Goal: Information Seeking & Learning: Learn about a topic

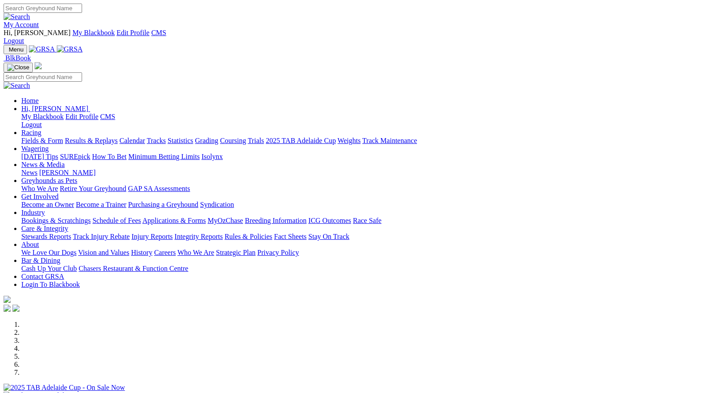
click at [68, 224] on link "Care & Integrity" at bounding box center [44, 228] width 47 height 8
click at [223, 232] on link "Integrity Reports" at bounding box center [198, 236] width 48 height 8
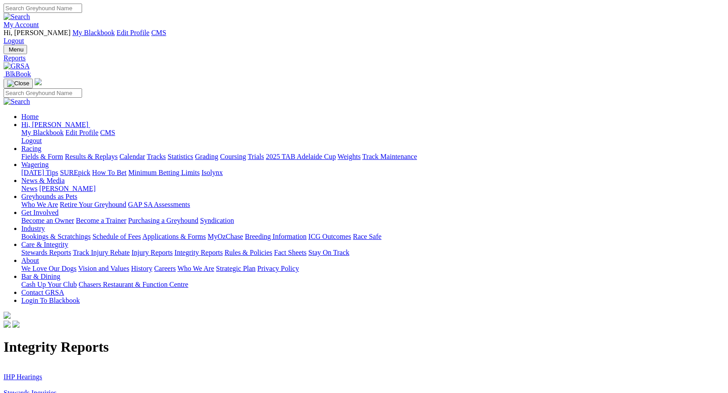
click at [42, 373] on link "IHP Hearings" at bounding box center [23, 377] width 39 height 8
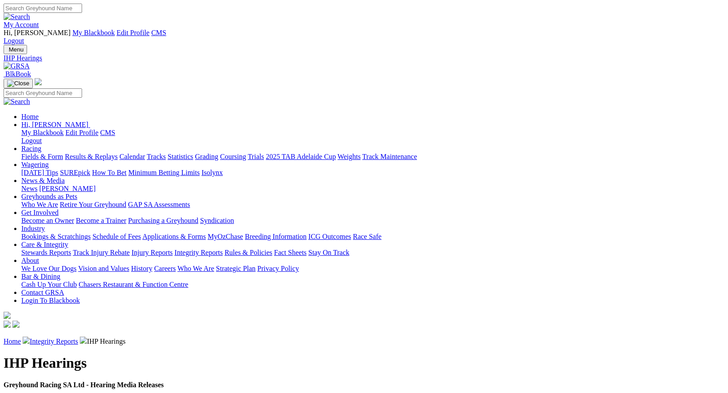
click at [130, 381] on strong "Greyhound Racing SA Ltd - Hearing Media Releases" at bounding box center [84, 385] width 160 height 8
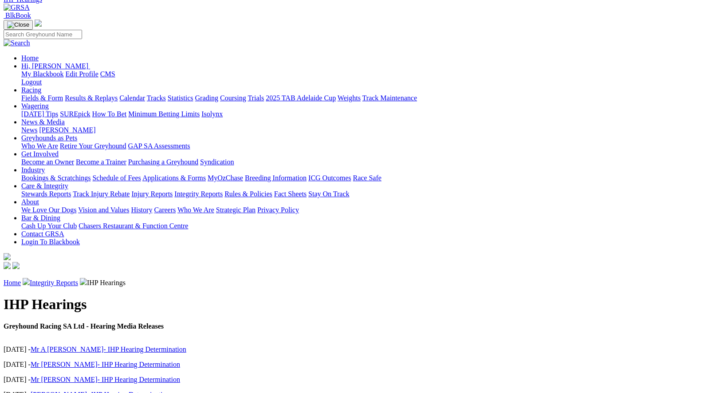
scroll to position [60, 0]
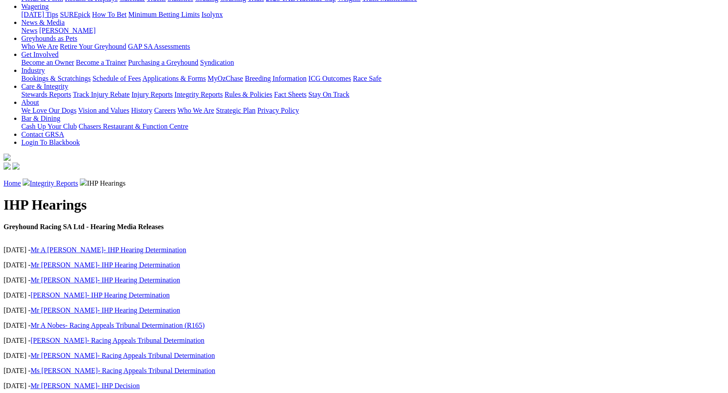
scroll to position [159, 0]
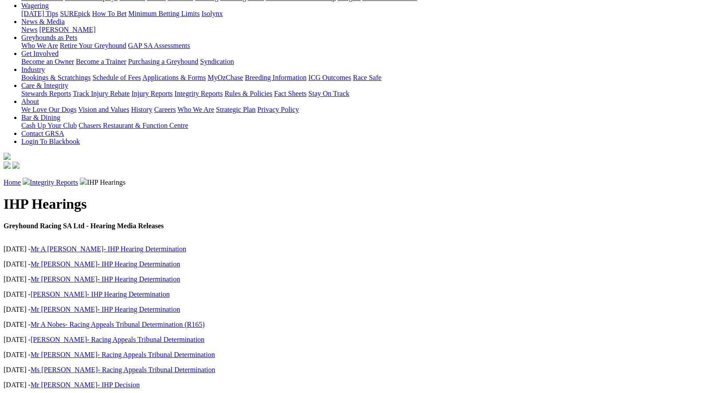
click at [133, 392] on link "Mr [PERSON_NAME]- IHP Decision" at bounding box center [85, 400] width 109 height 8
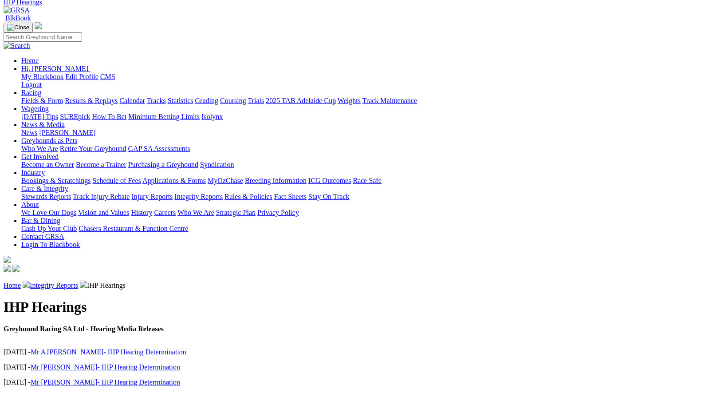
scroll to position [65, 0]
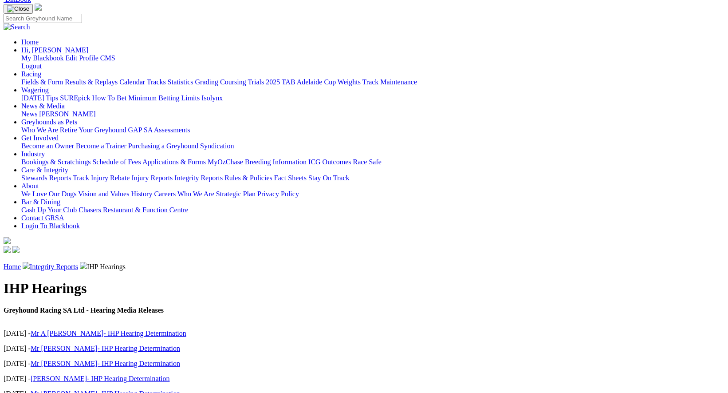
scroll to position [113, 0]
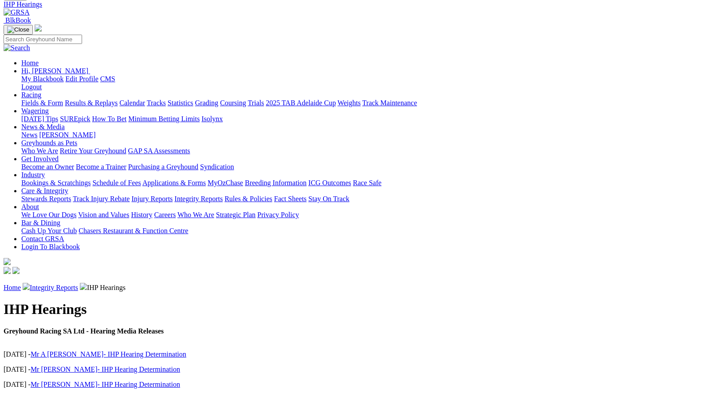
scroll to position [141, 0]
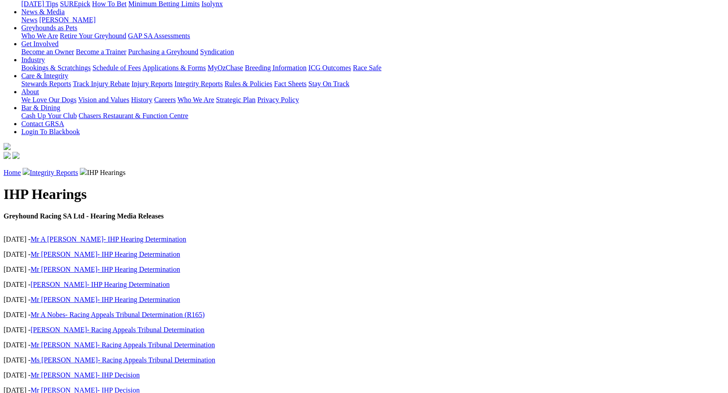
scroll to position [175, 0]
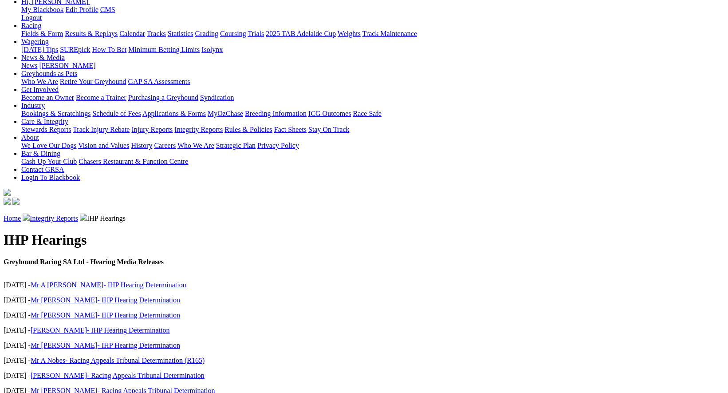
scroll to position [140, 0]
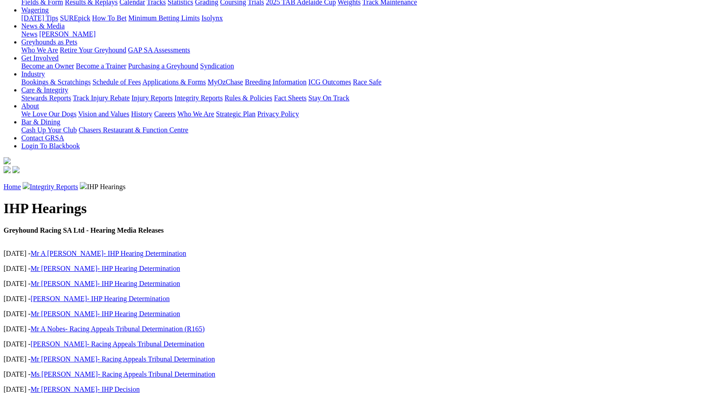
scroll to position [173, 0]
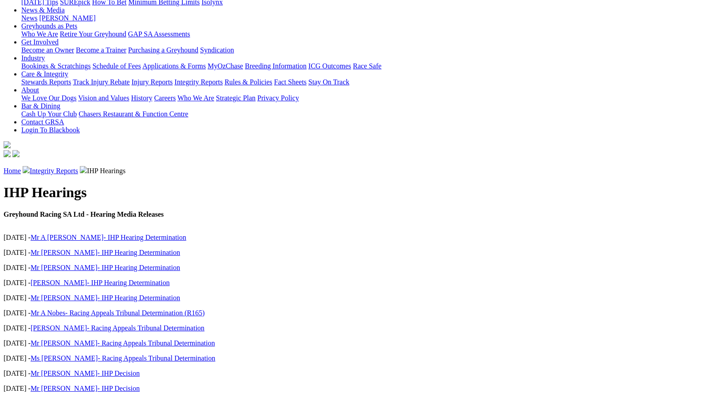
scroll to position [173, 0]
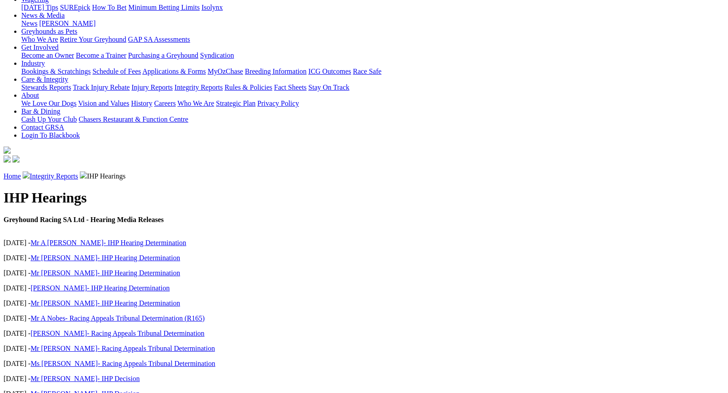
scroll to position [172, 0]
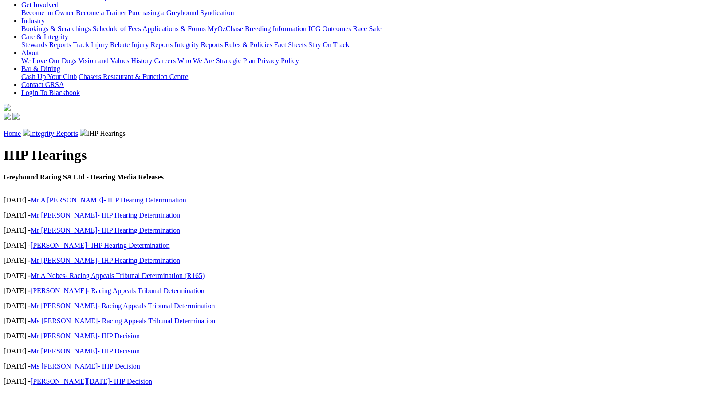
scroll to position [209, 0]
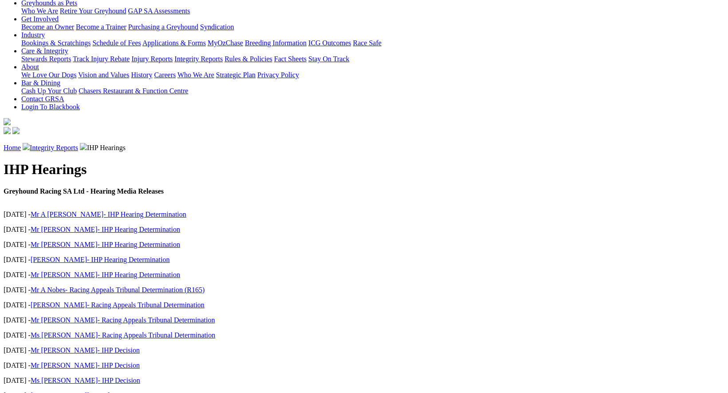
scroll to position [194, 0]
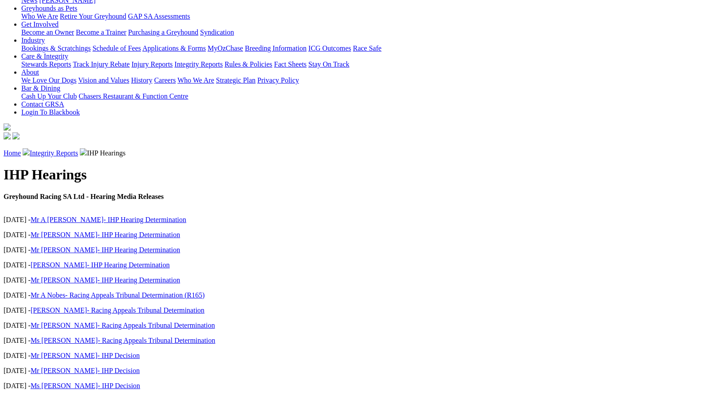
scroll to position [199, 0]
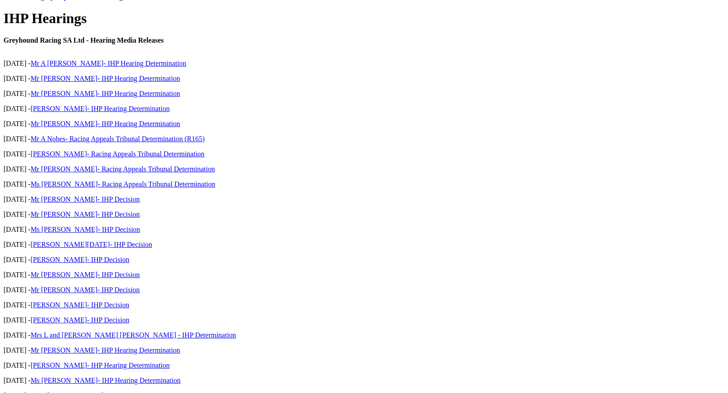
scroll to position [299, 0]
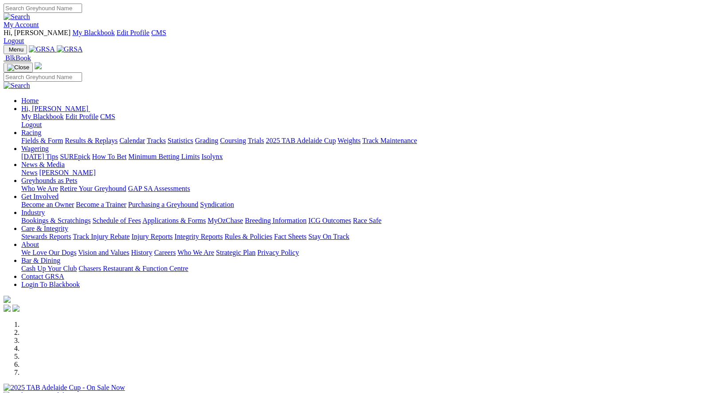
click at [223, 232] on link "Integrity Reports" at bounding box center [198, 236] width 48 height 8
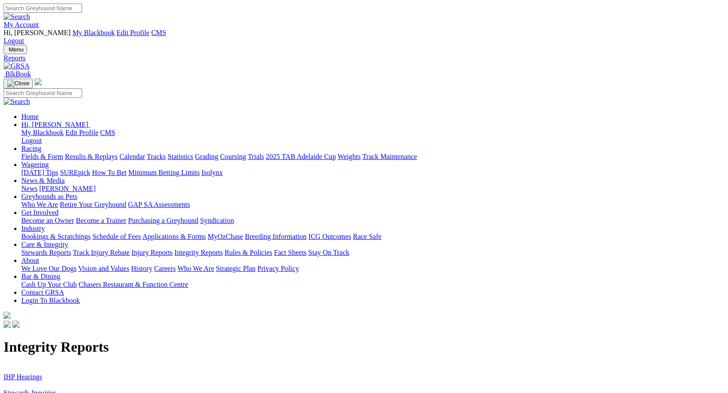
click at [42, 373] on link "IHP Hearings" at bounding box center [23, 377] width 39 height 8
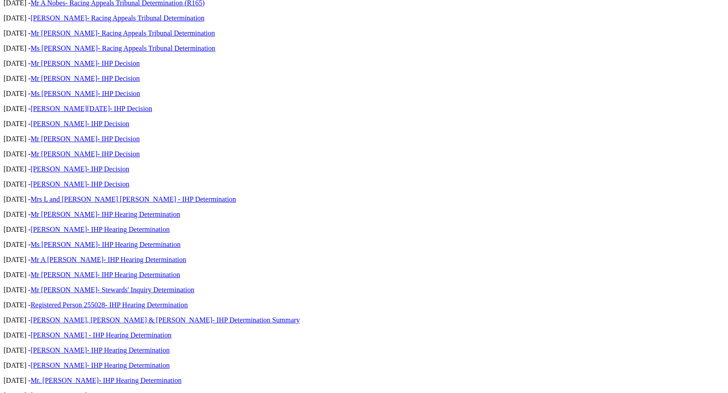
scroll to position [531, 0]
